Goal: Task Accomplishment & Management: Manage account settings

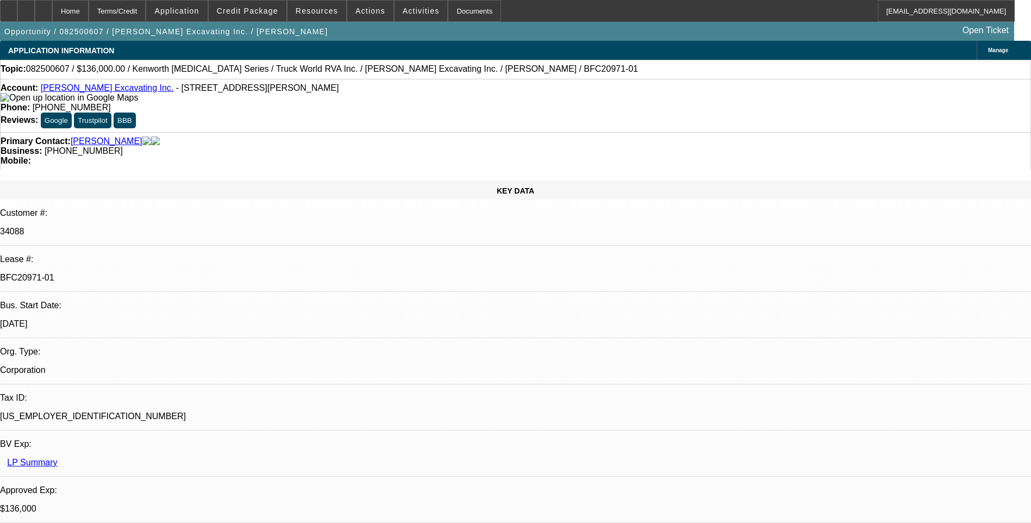
select select "0"
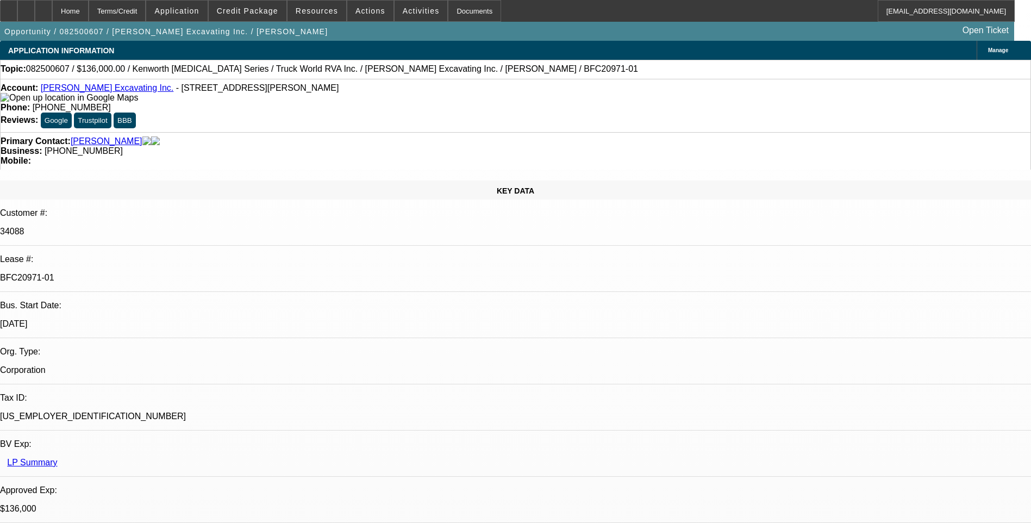
select select "0"
select select "1"
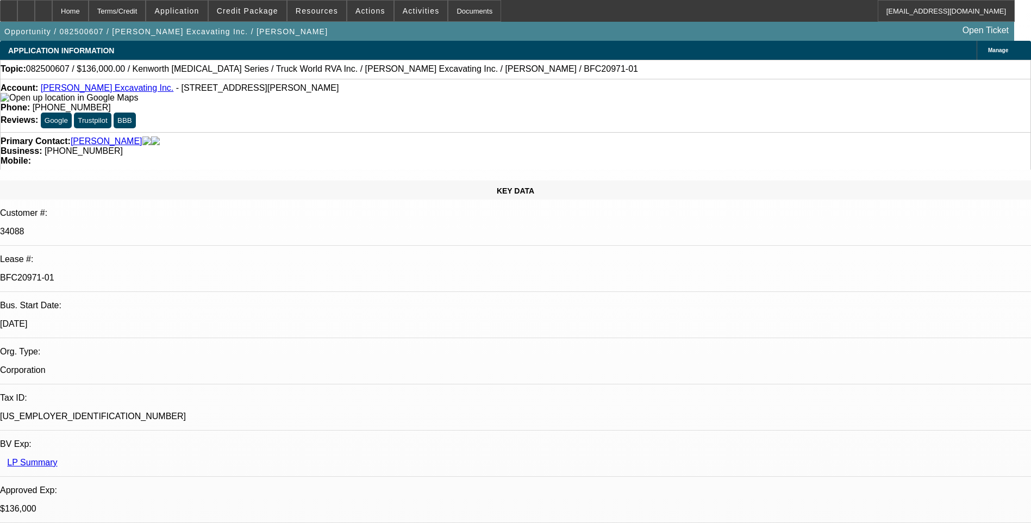
select select "1"
select select "6"
select select "1"
select select "6"
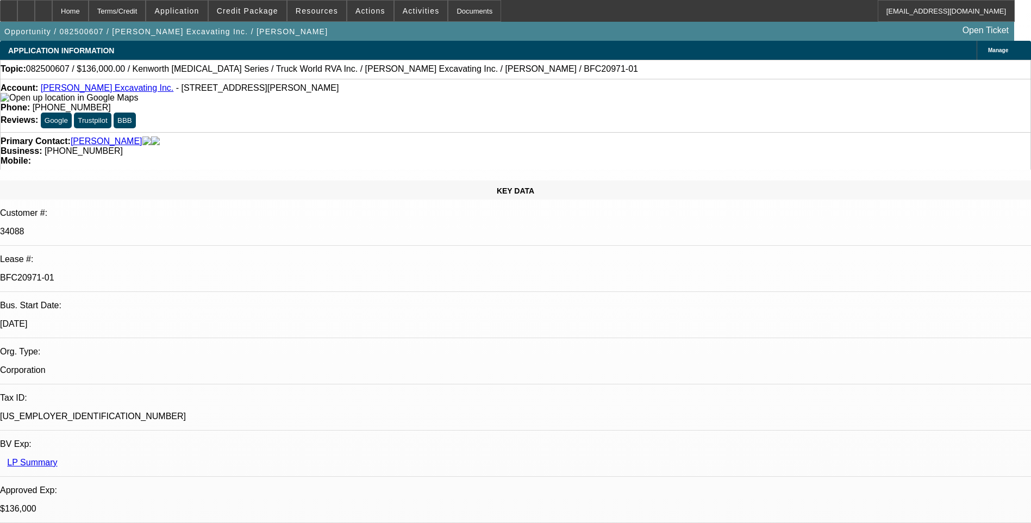
select select "1"
select select "6"
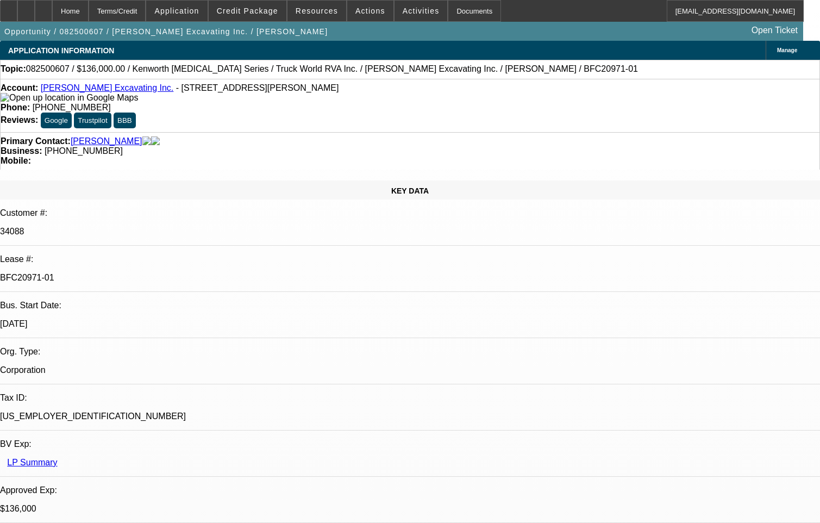
drag, startPoint x: 624, startPoint y: 450, endPoint x: 585, endPoint y: 437, distance: 40.6
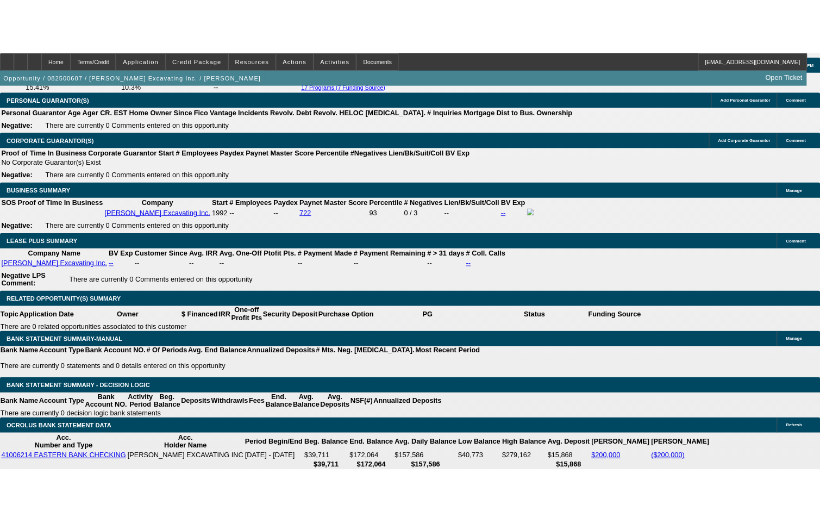
scroll to position [1849, 0]
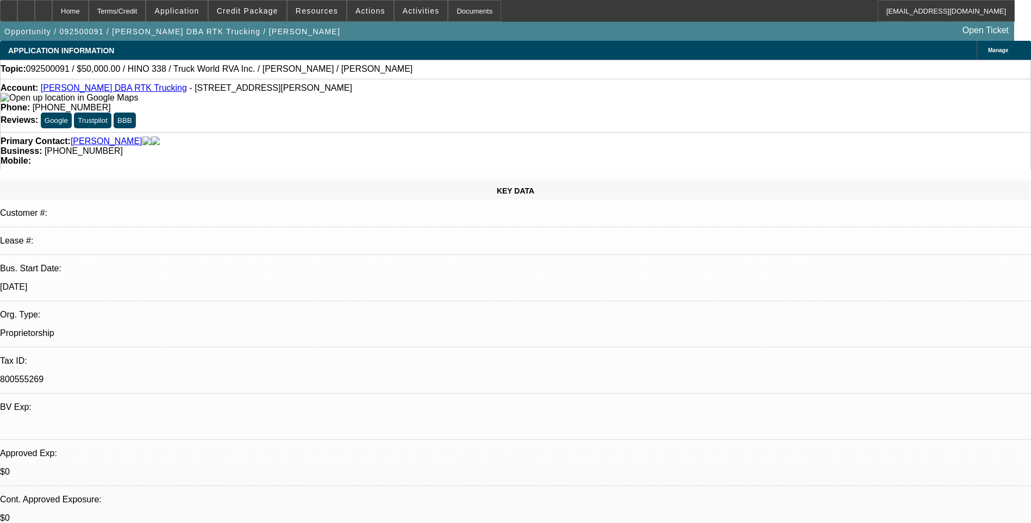
select select "0"
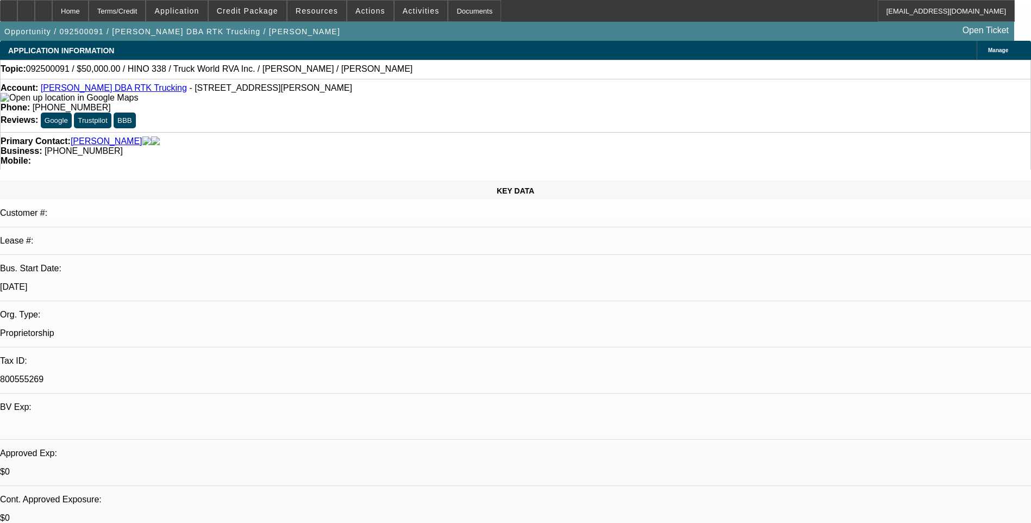
select select "0"
select select "1"
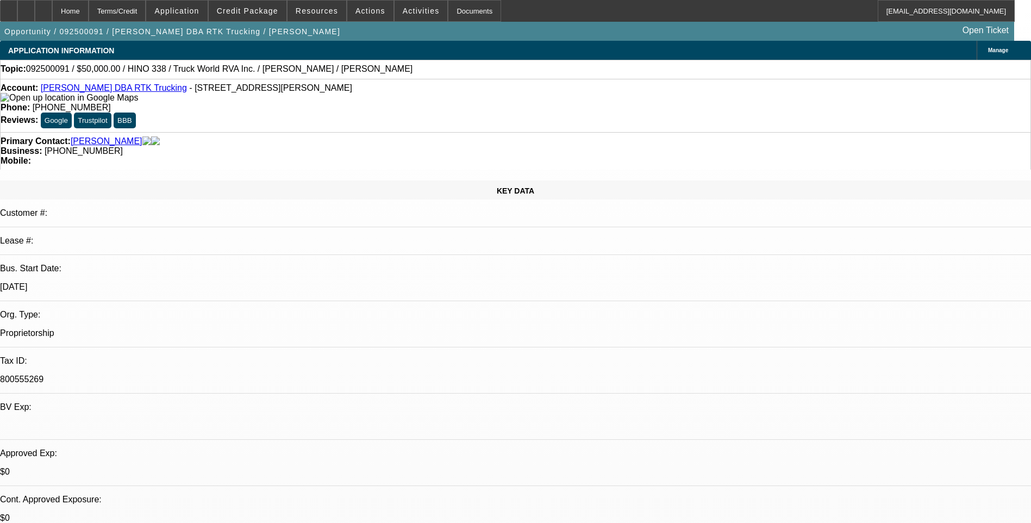
select select "1"
select select "6"
select select "1"
select select "6"
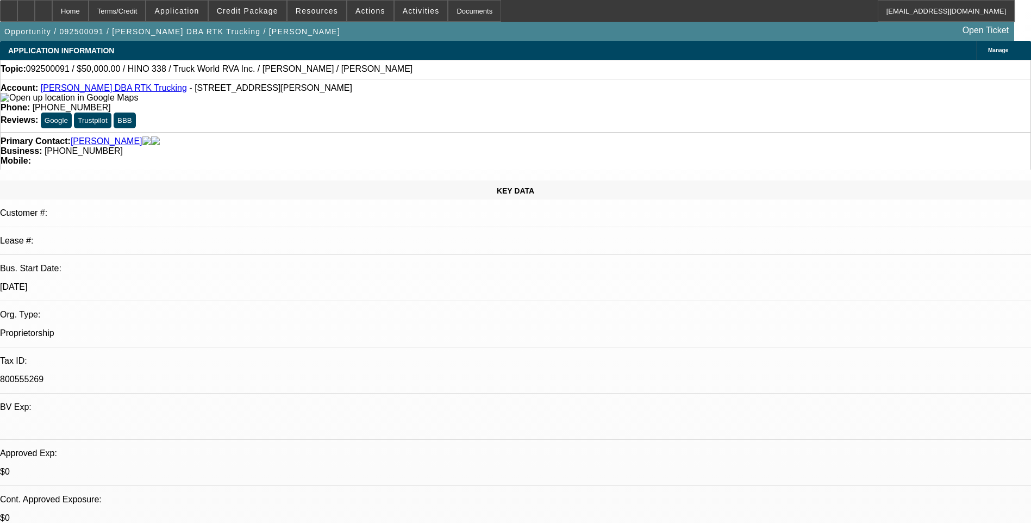
select select "1"
select select "6"
click at [146, 11] on div "Terms/Credit" at bounding box center [118, 11] width 58 height 22
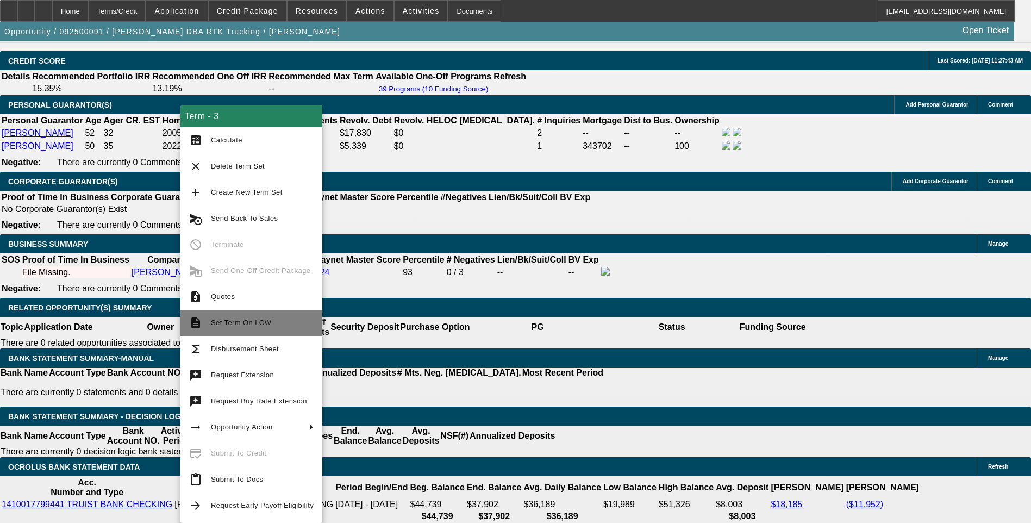
click at [241, 334] on button "description Set Term On LCW" at bounding box center [252, 323] width 142 height 26
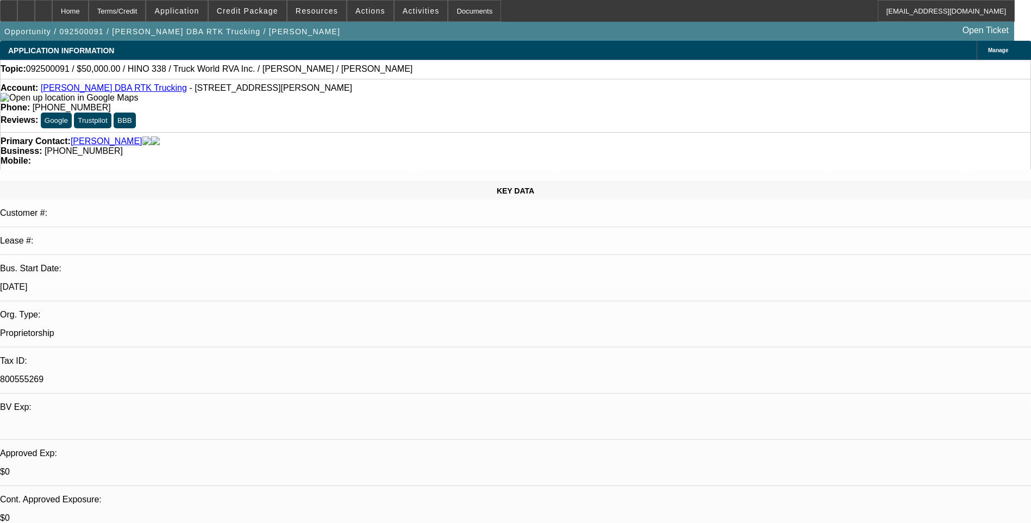
select select "0"
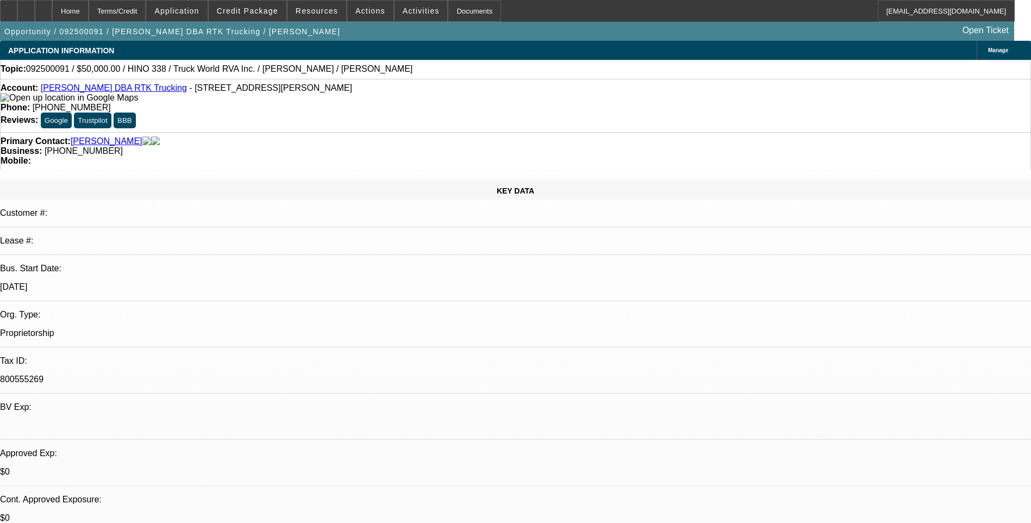
select select "0"
select select "1"
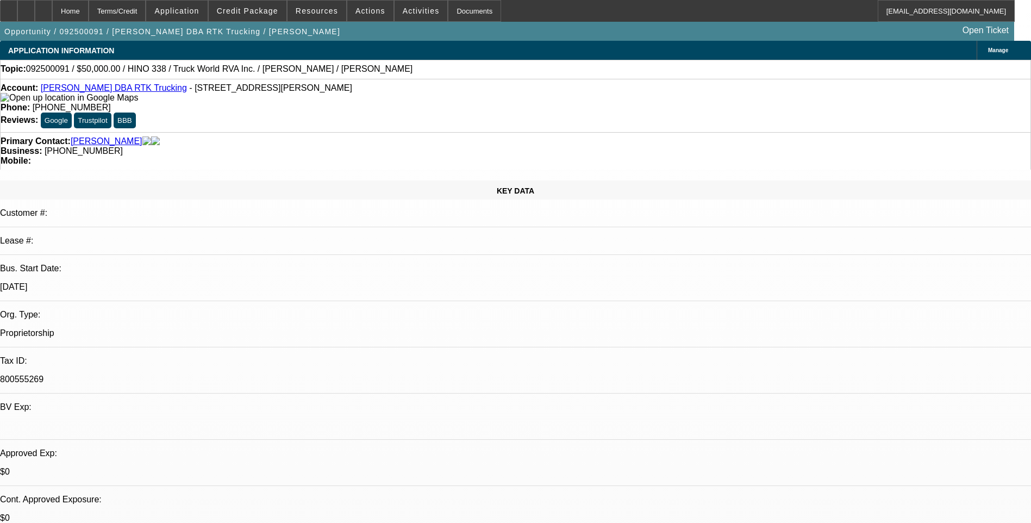
select select "1"
select select "6"
select select "1"
select select "6"
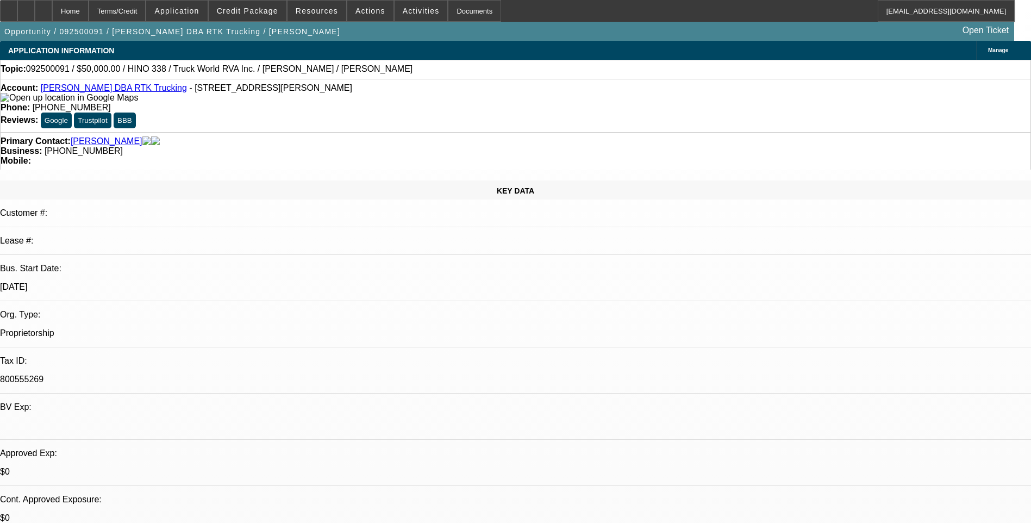
select select "1"
select select "6"
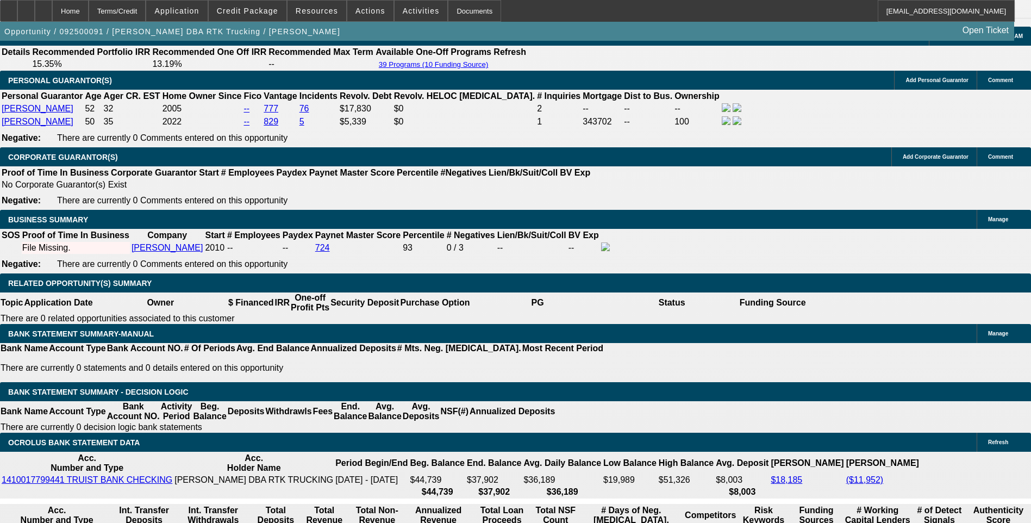
scroll to position [1577, 0]
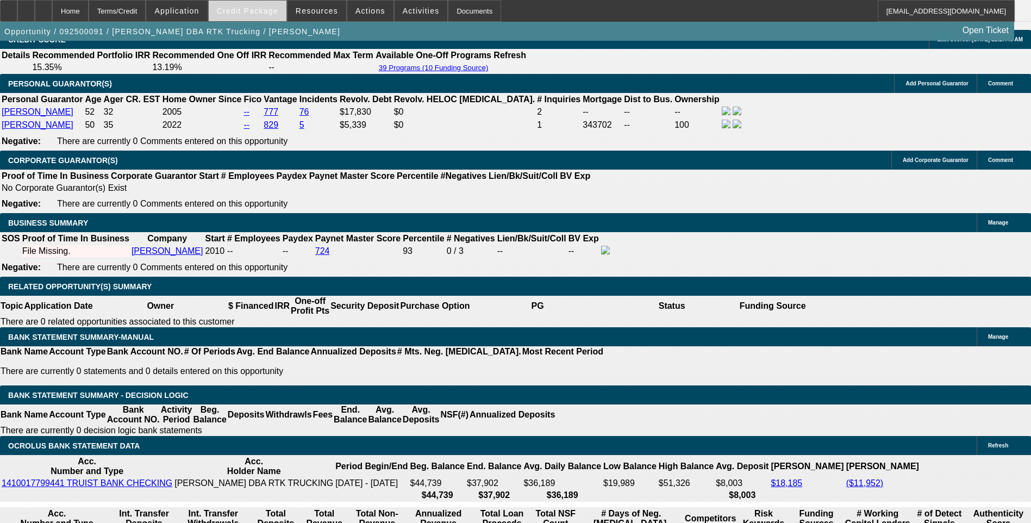
click at [263, 14] on span "Credit Package" at bounding box center [247, 11] width 61 height 9
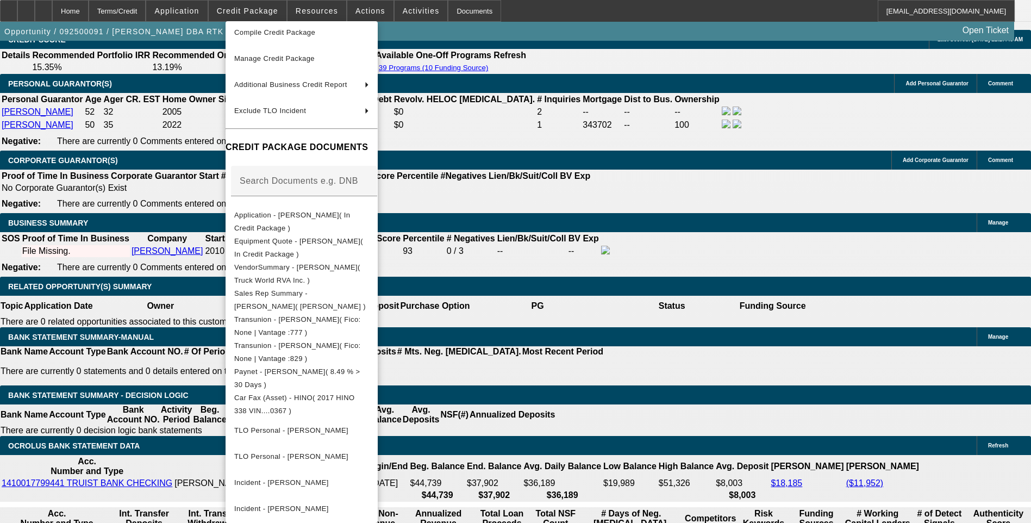
scroll to position [0, 0]
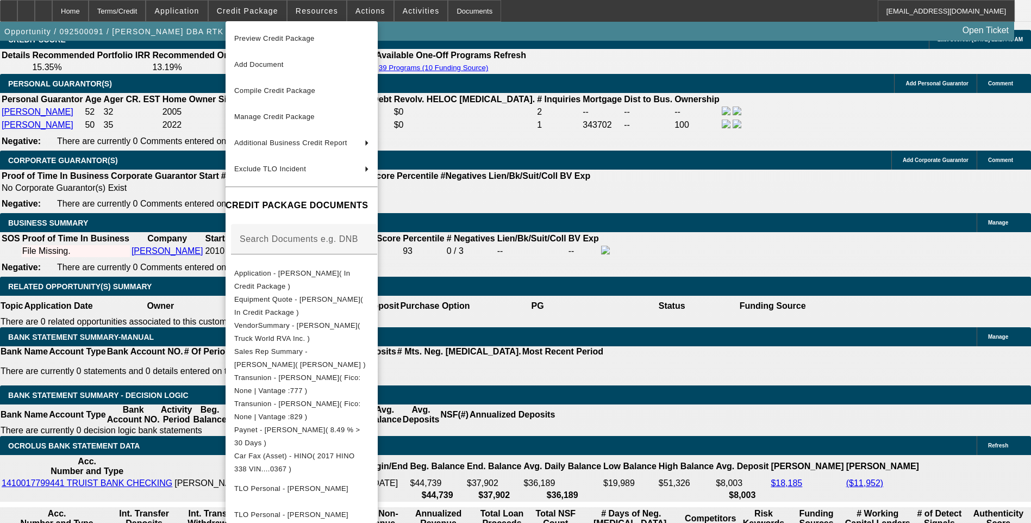
click at [114, 175] on div at bounding box center [515, 261] width 1031 height 523
